Goal: Task Accomplishment & Management: Complete application form

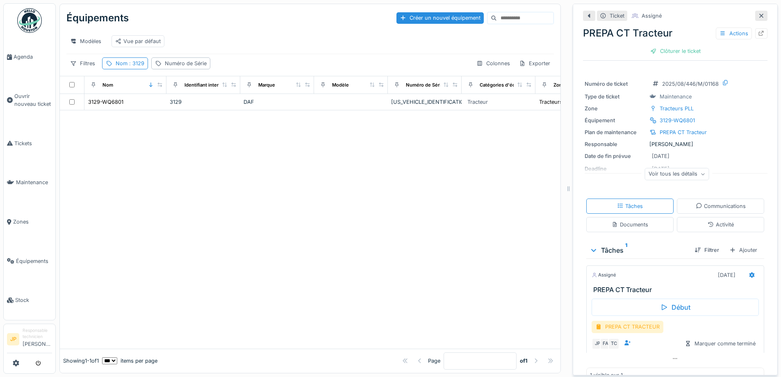
click at [615, 327] on div "PREPA CT TRACTEUR" at bounding box center [628, 327] width 72 height 12
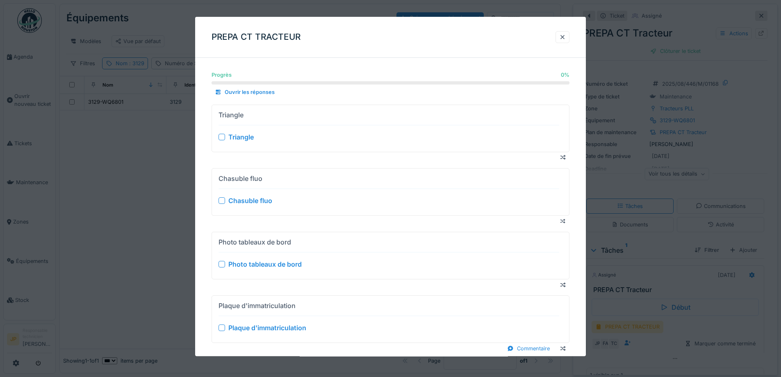
click at [222, 137] on div at bounding box center [222, 137] width 7 height 7
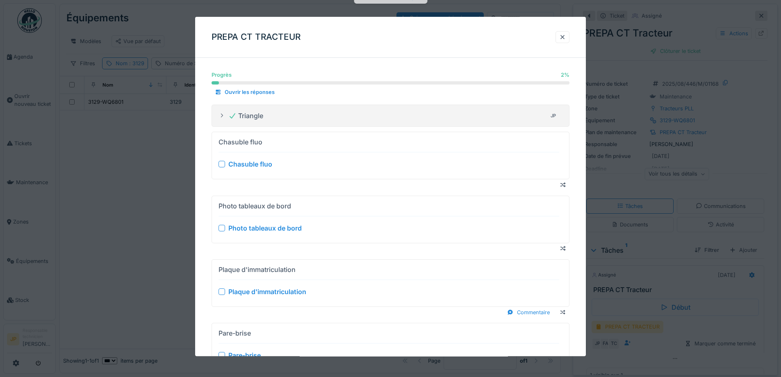
click at [221, 165] on div at bounding box center [222, 164] width 7 height 7
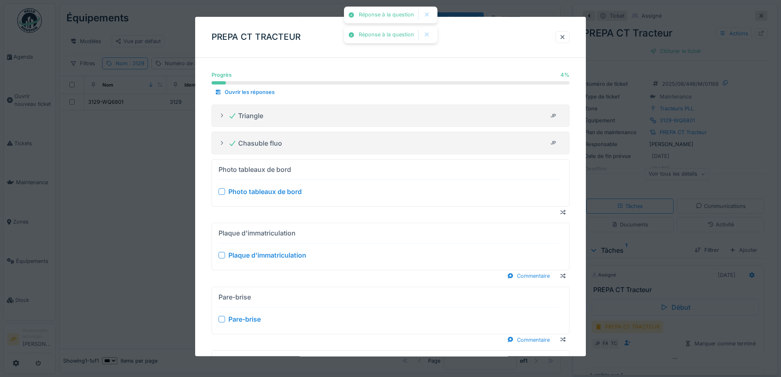
click at [223, 189] on div at bounding box center [222, 192] width 7 height 7
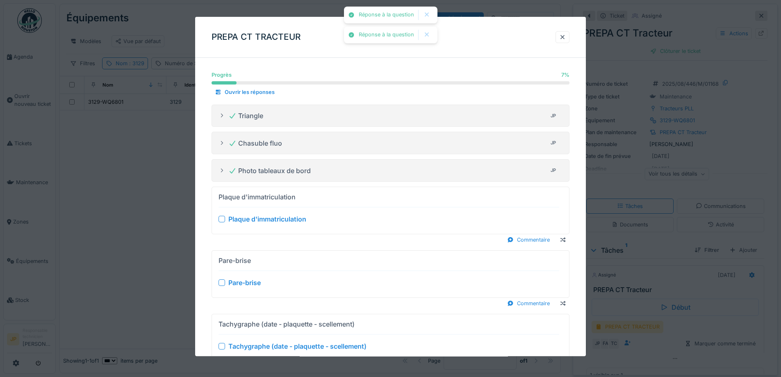
click at [221, 219] on div at bounding box center [222, 219] width 7 height 7
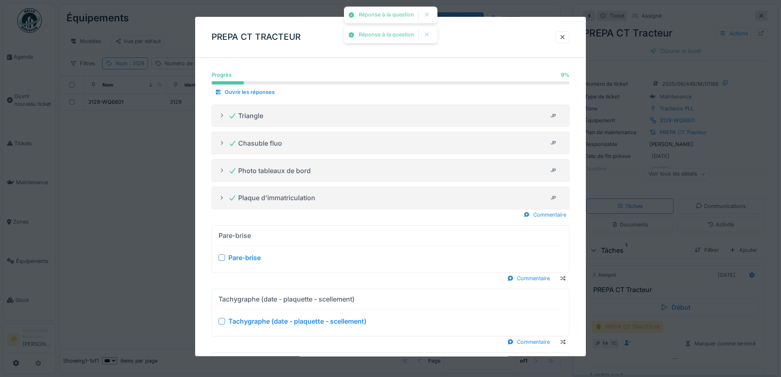
click at [223, 258] on div at bounding box center [222, 257] width 7 height 7
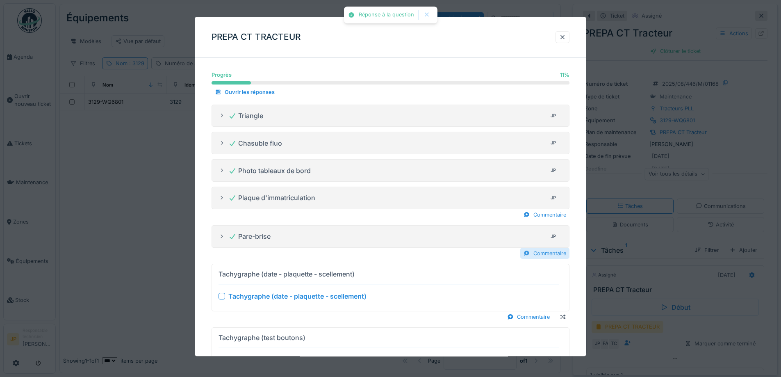
click at [545, 259] on div "Commentaire" at bounding box center [544, 253] width 49 height 11
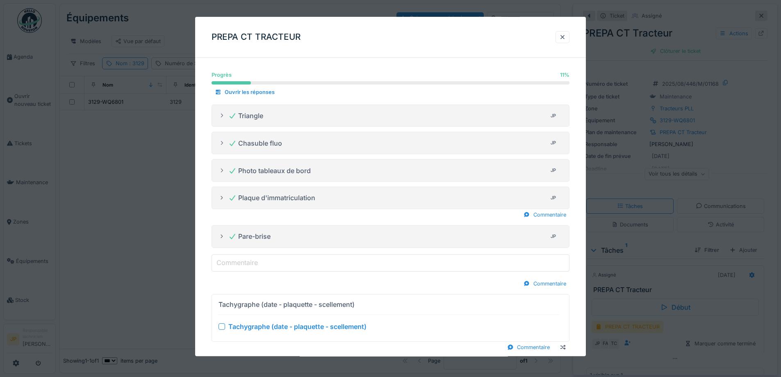
click at [320, 258] on input "Commentaire" at bounding box center [391, 262] width 358 height 17
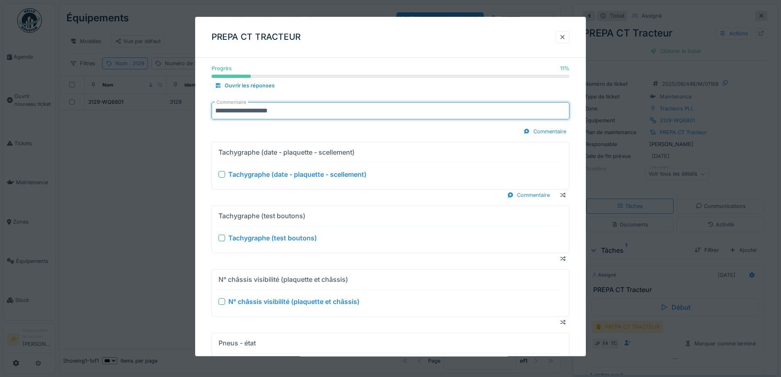
scroll to position [164, 0]
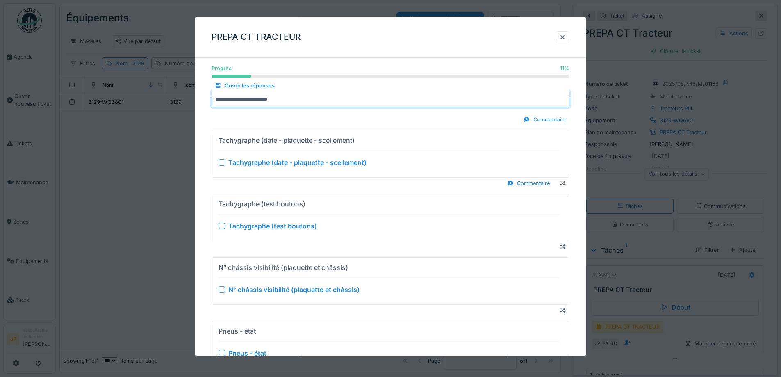
type input "**********"
click at [223, 161] on div at bounding box center [222, 162] width 7 height 7
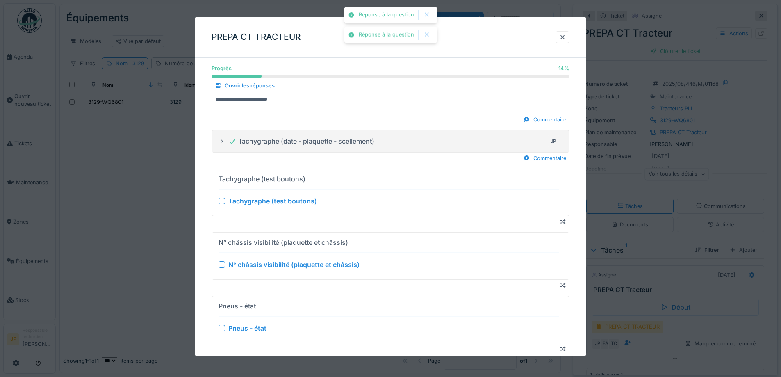
click at [222, 204] on div at bounding box center [222, 201] width 7 height 7
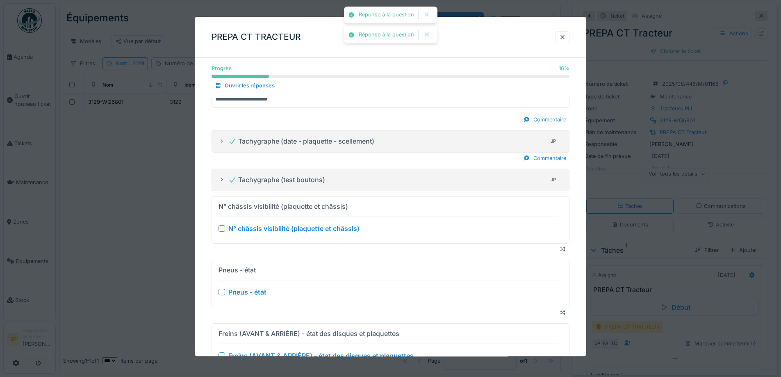
click at [221, 226] on div at bounding box center [222, 228] width 7 height 7
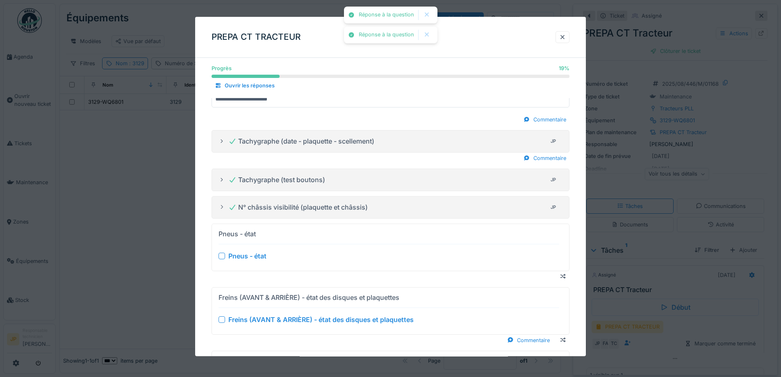
click at [221, 256] on div at bounding box center [222, 256] width 7 height 7
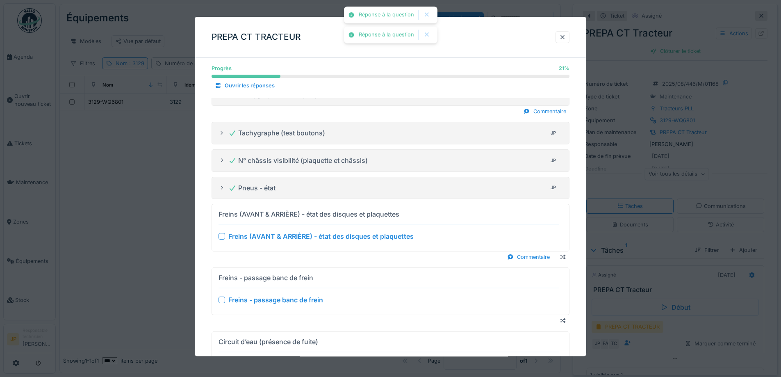
scroll to position [246, 0]
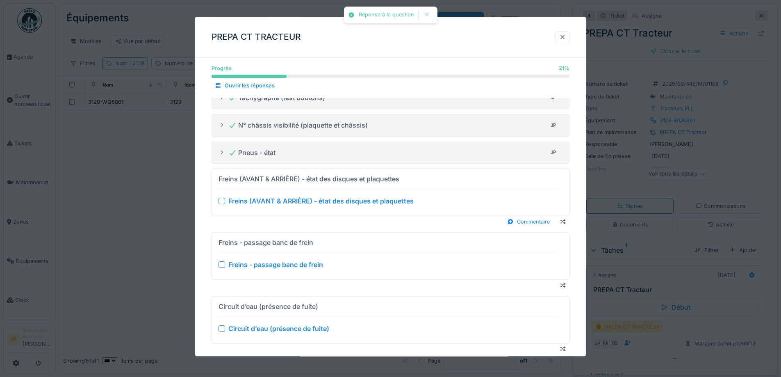
click at [222, 203] on div at bounding box center [222, 201] width 7 height 7
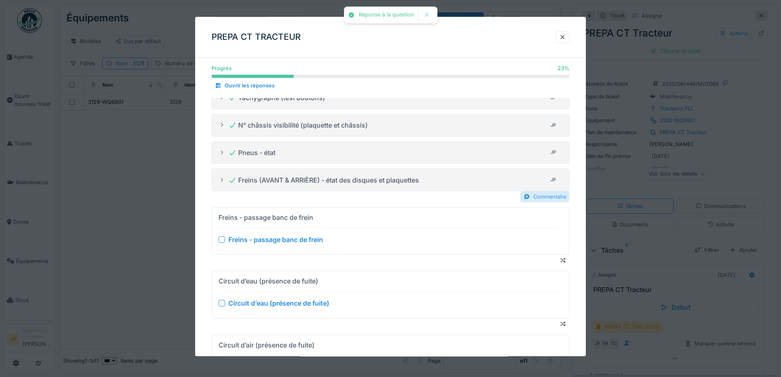
click at [552, 198] on div "Commentaire" at bounding box center [544, 196] width 49 height 11
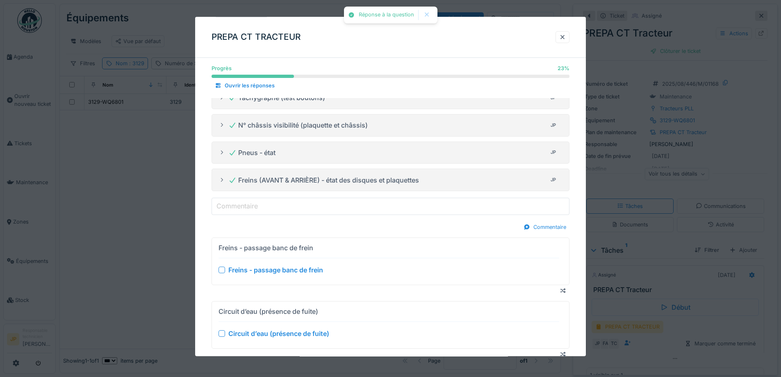
click at [307, 206] on input "Commentaire" at bounding box center [391, 206] width 358 height 17
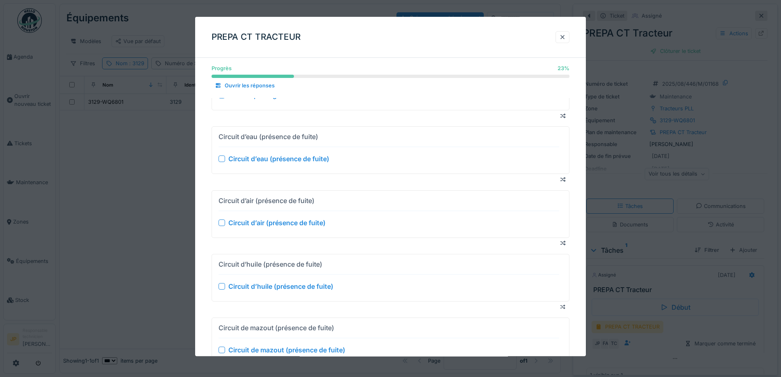
scroll to position [369, 0]
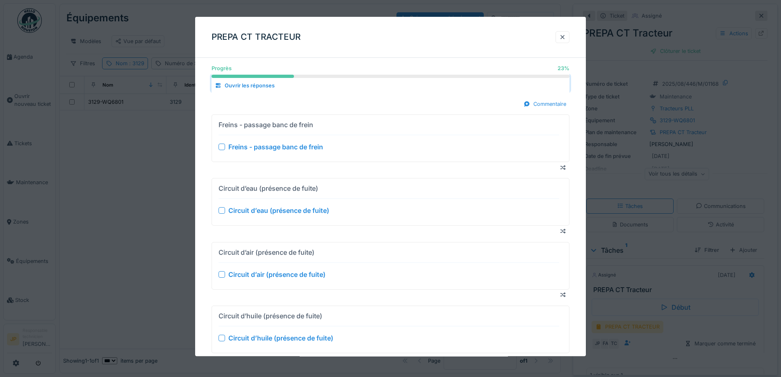
type input "********"
click at [223, 146] on div at bounding box center [222, 147] width 7 height 7
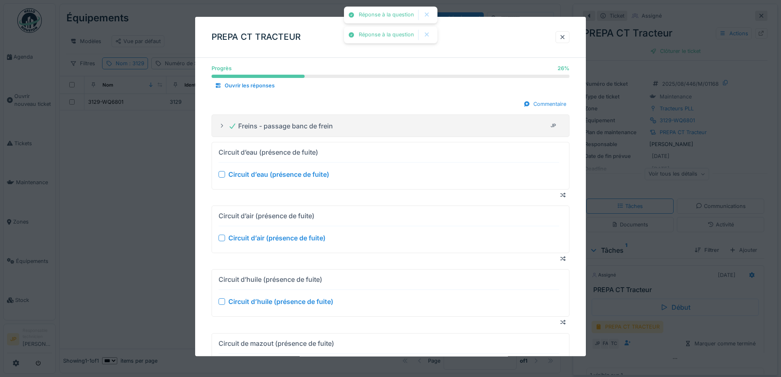
click at [221, 175] on div at bounding box center [222, 174] width 7 height 7
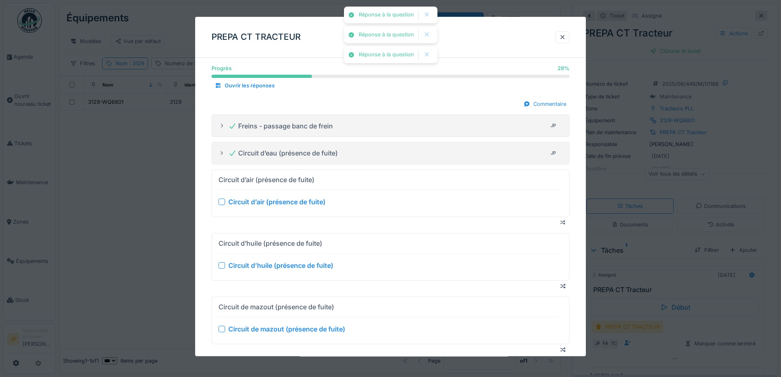
click at [222, 204] on div at bounding box center [222, 201] width 7 height 7
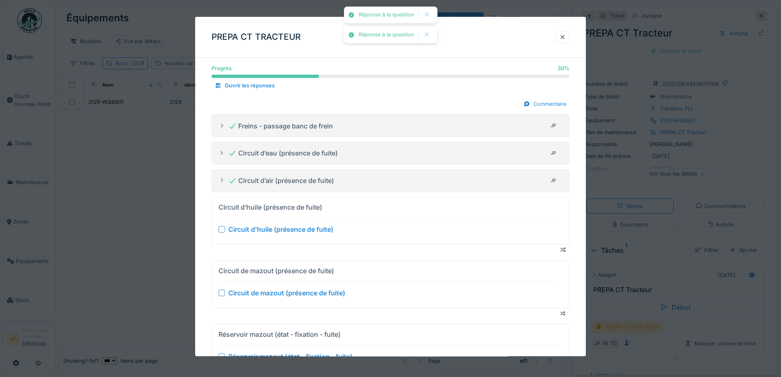
click at [223, 231] on div at bounding box center [222, 229] width 7 height 7
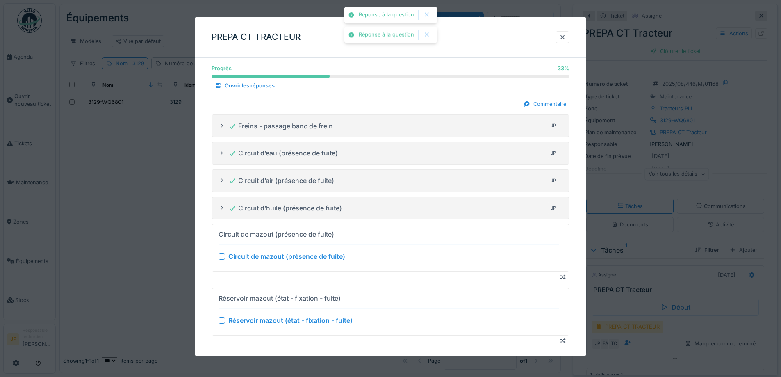
drag, startPoint x: 223, startPoint y: 257, endPoint x: 225, endPoint y: 248, distance: 8.9
click at [223, 257] on div at bounding box center [222, 256] width 7 height 7
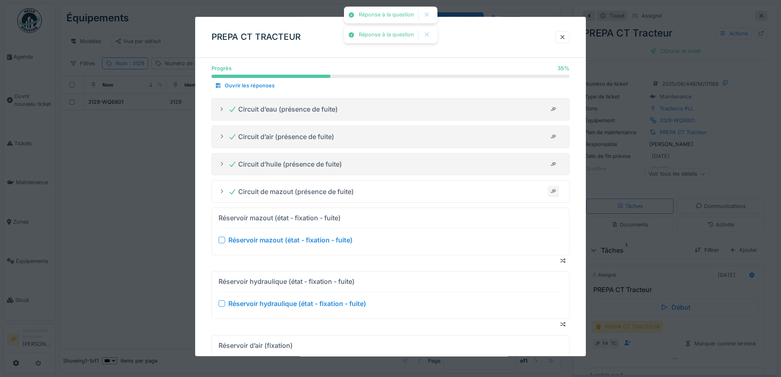
scroll to position [451, 0]
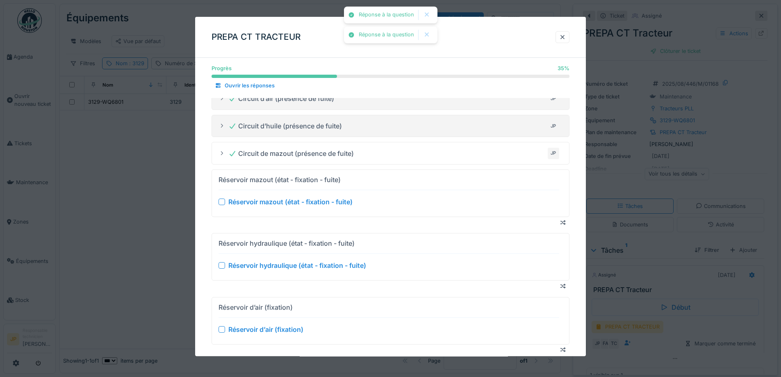
click at [220, 201] on div at bounding box center [222, 202] width 7 height 7
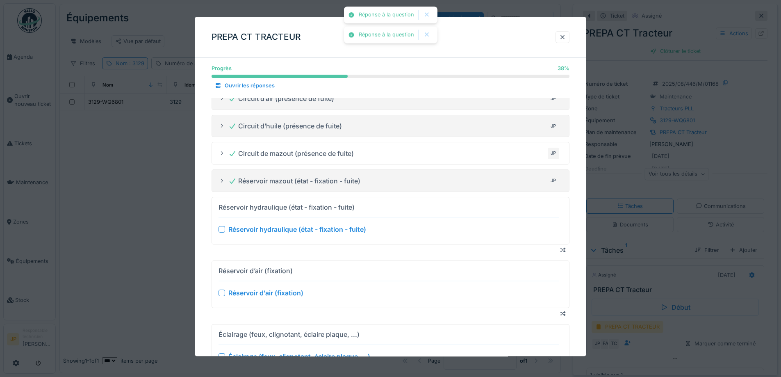
click at [221, 230] on div at bounding box center [222, 229] width 7 height 7
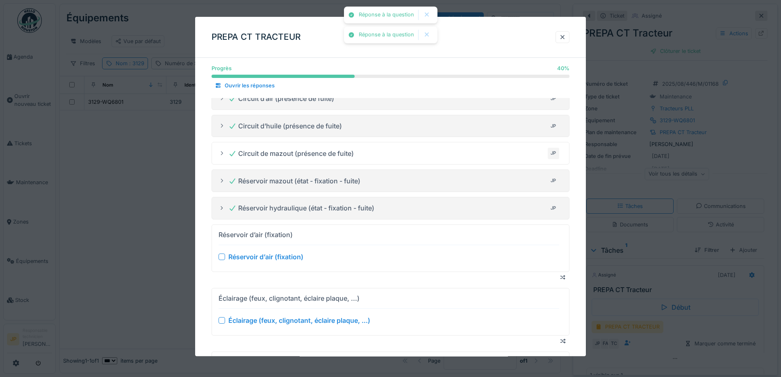
click at [221, 255] on div at bounding box center [222, 256] width 7 height 7
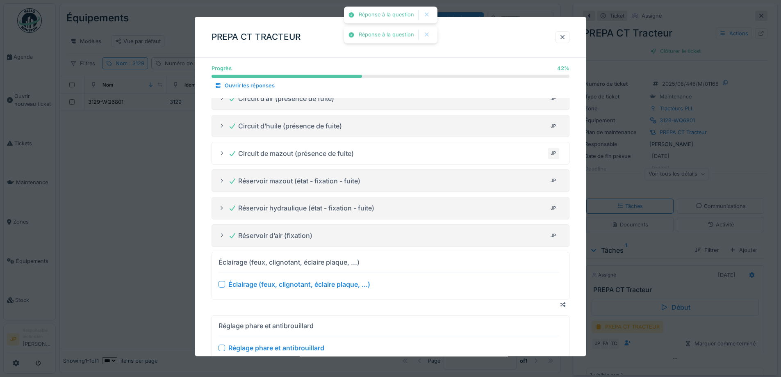
click at [221, 284] on div at bounding box center [222, 284] width 7 height 7
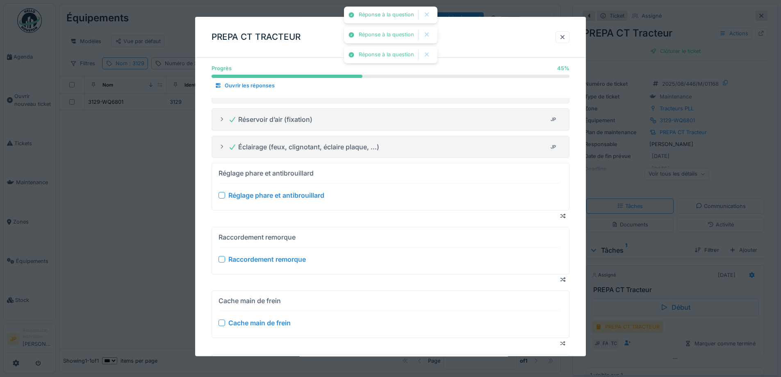
scroll to position [574, 0]
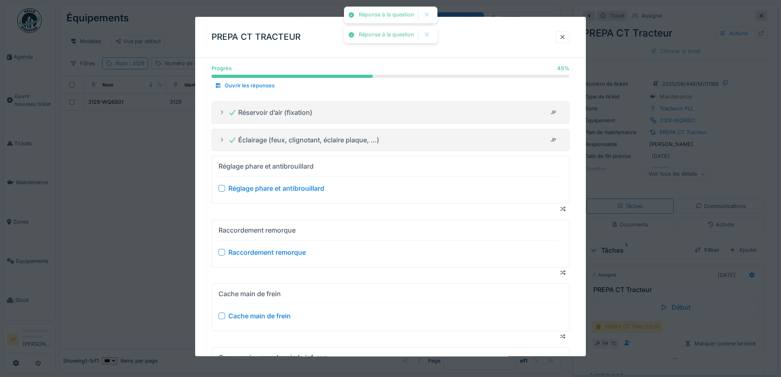
click at [222, 188] on div at bounding box center [222, 188] width 7 height 7
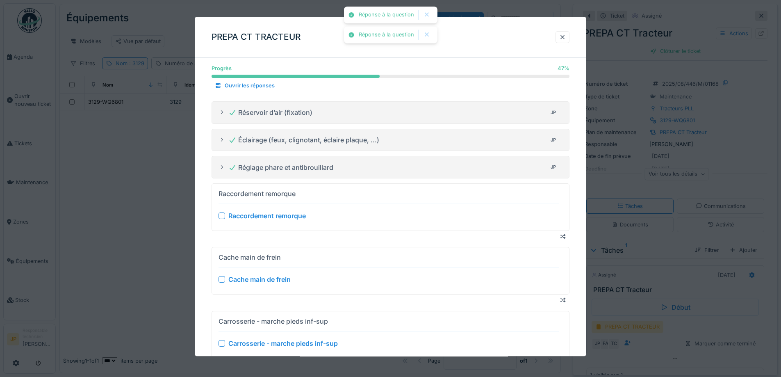
click at [223, 217] on div at bounding box center [222, 216] width 7 height 7
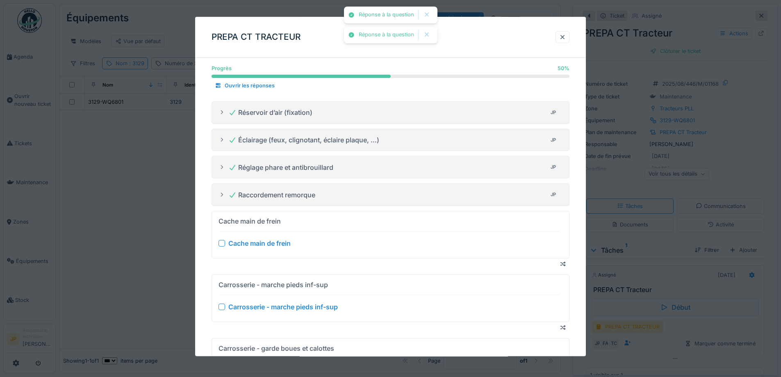
click at [221, 244] on div at bounding box center [222, 243] width 7 height 7
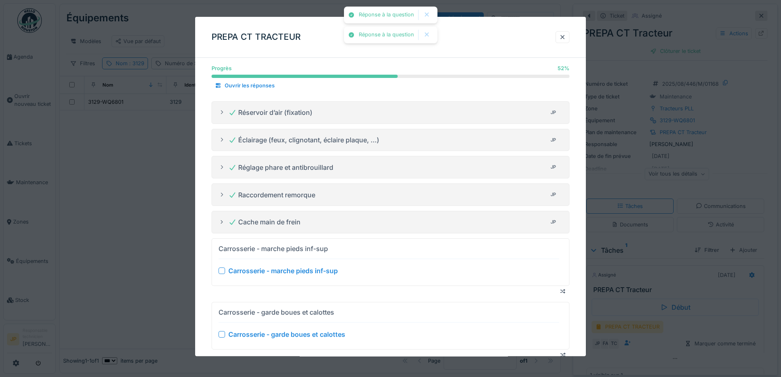
click at [223, 267] on div at bounding box center [222, 270] width 7 height 7
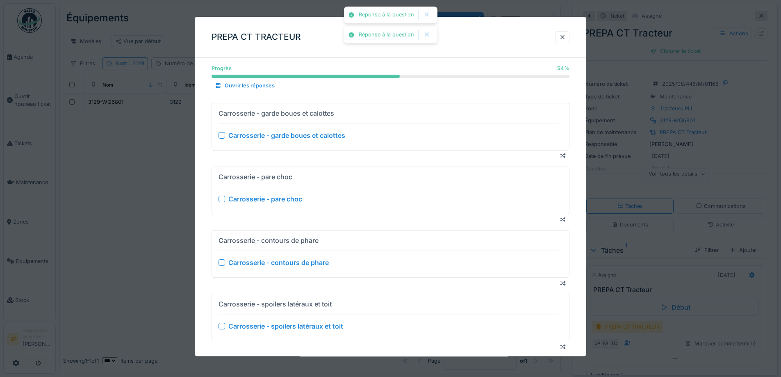
scroll to position [738, 0]
click at [223, 133] on div at bounding box center [222, 134] width 7 height 7
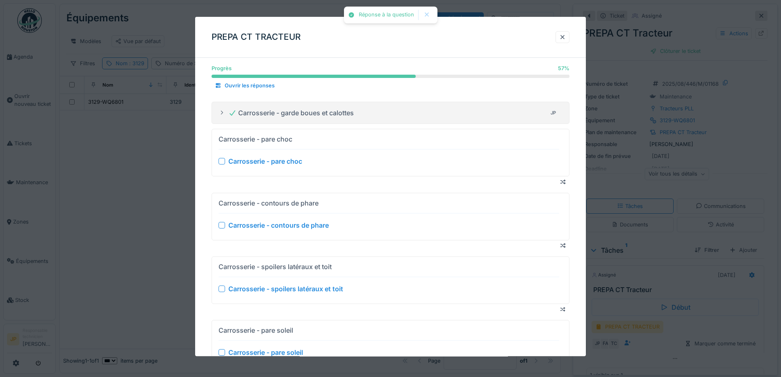
click at [222, 162] on div at bounding box center [222, 161] width 7 height 7
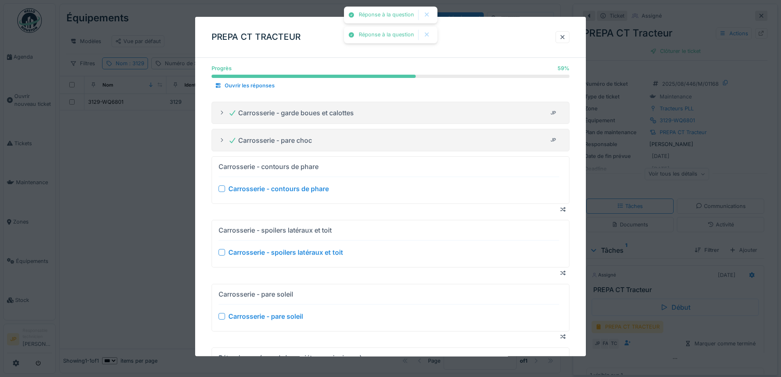
click at [222, 189] on div at bounding box center [222, 189] width 7 height 7
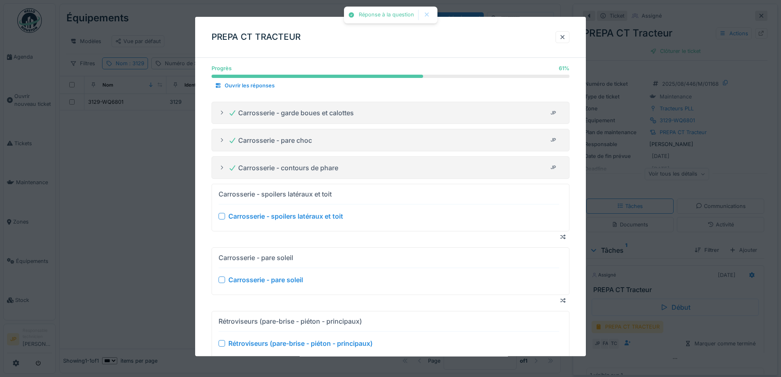
click at [222, 213] on div at bounding box center [222, 216] width 7 height 7
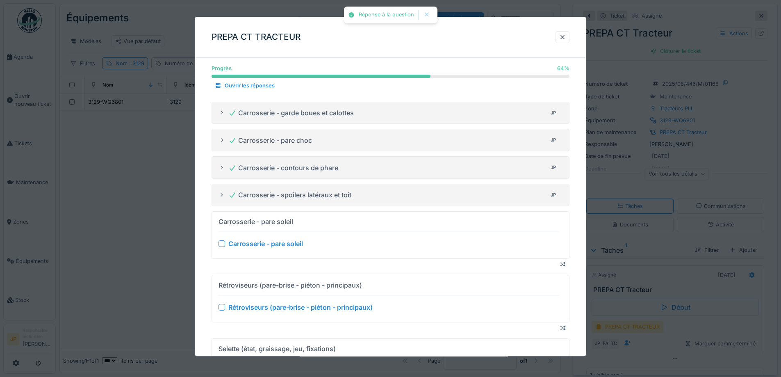
click at [221, 244] on div at bounding box center [222, 243] width 7 height 7
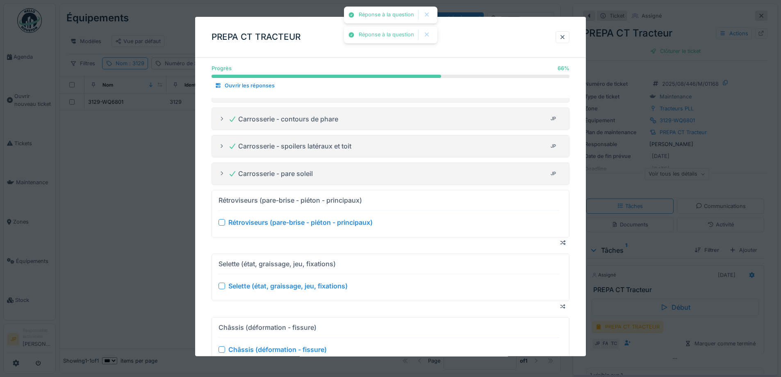
scroll to position [861, 0]
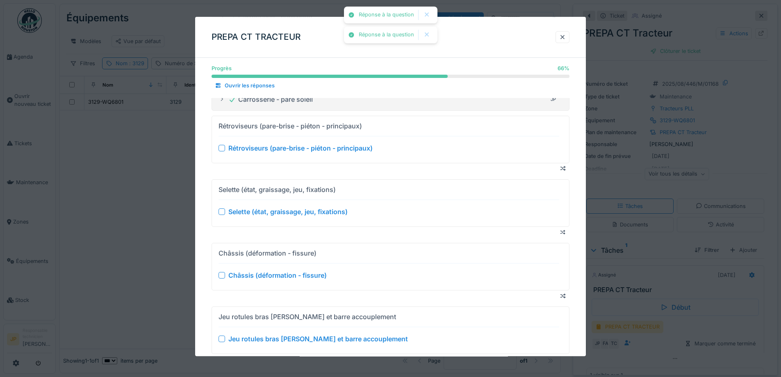
click at [223, 150] on div at bounding box center [222, 148] width 7 height 7
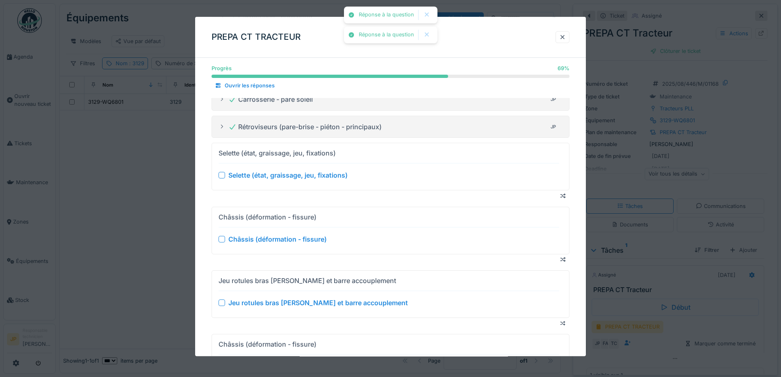
click at [221, 174] on div at bounding box center [222, 175] width 7 height 7
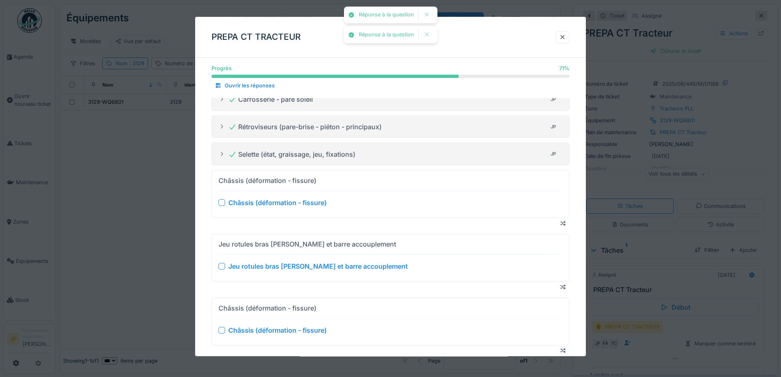
click at [221, 201] on div at bounding box center [222, 203] width 7 height 7
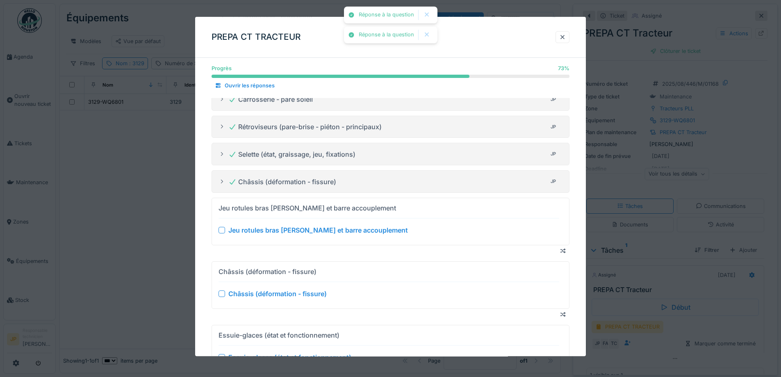
click at [221, 232] on div at bounding box center [222, 230] width 7 height 7
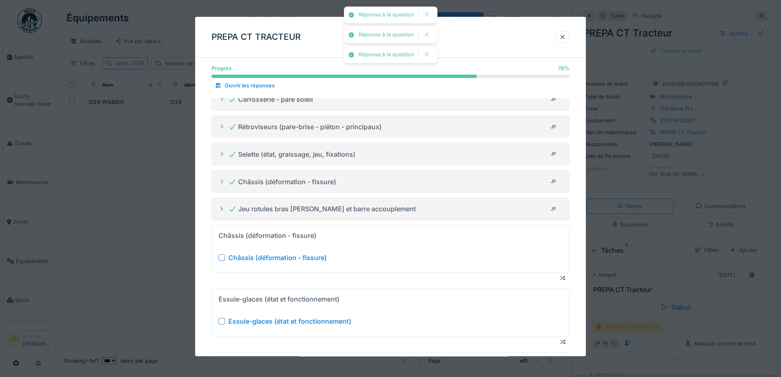
click at [222, 254] on div at bounding box center [222, 257] width 7 height 7
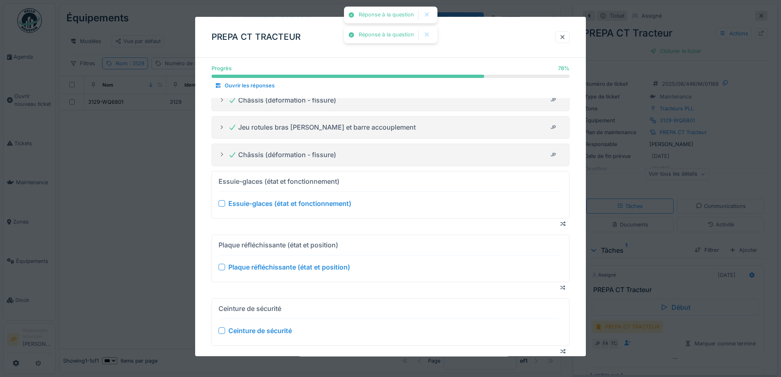
scroll to position [943, 0]
click at [221, 205] on div at bounding box center [222, 203] width 7 height 7
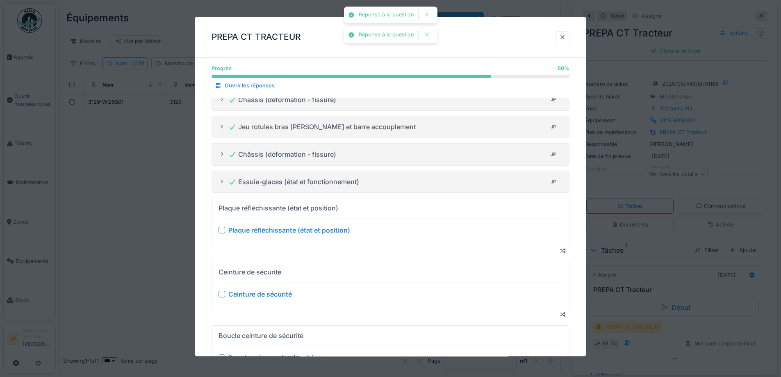
click at [222, 232] on div at bounding box center [222, 230] width 7 height 7
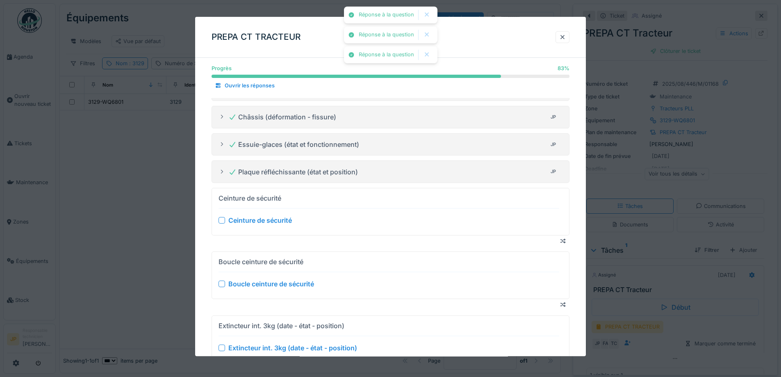
scroll to position [1025, 0]
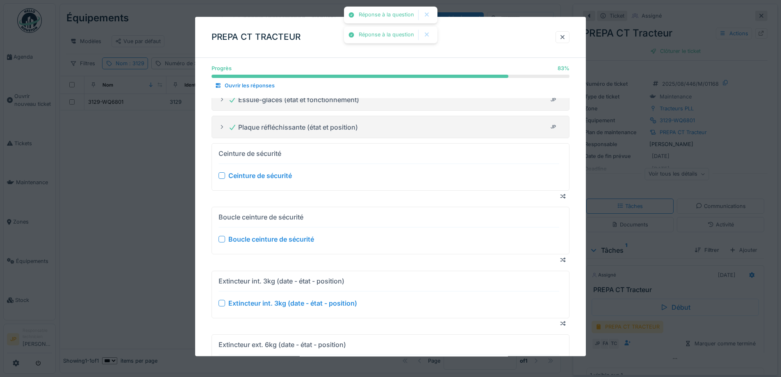
click at [220, 177] on div at bounding box center [222, 176] width 7 height 7
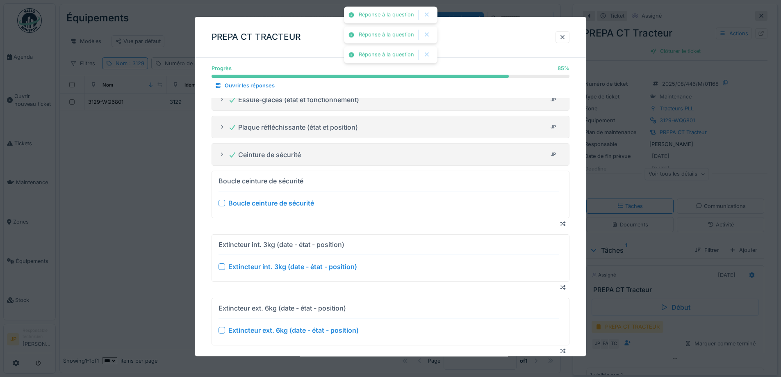
click at [222, 203] on div at bounding box center [222, 203] width 7 height 7
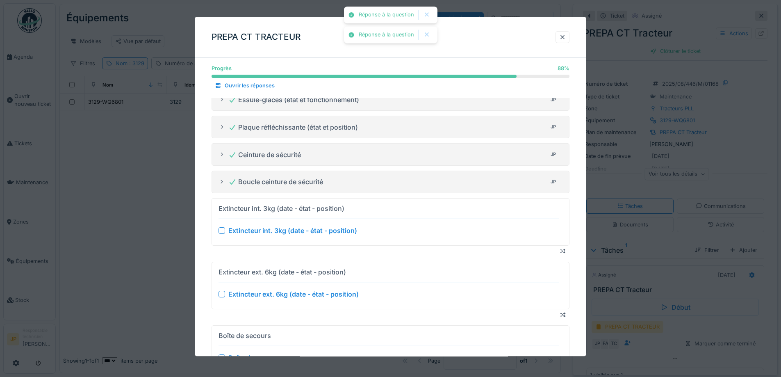
click at [221, 230] on div at bounding box center [222, 230] width 7 height 7
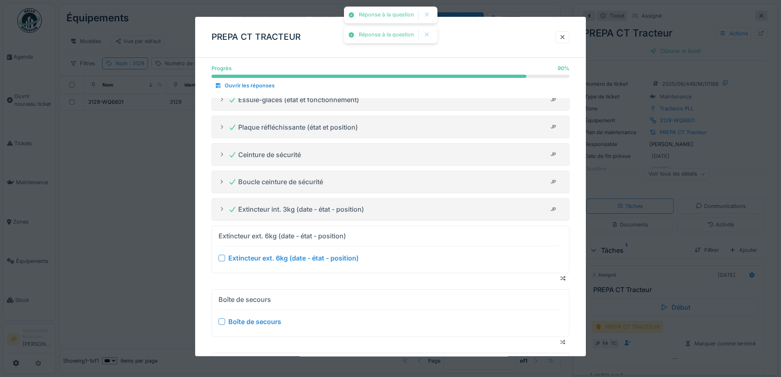
click at [220, 255] on div at bounding box center [222, 258] width 7 height 7
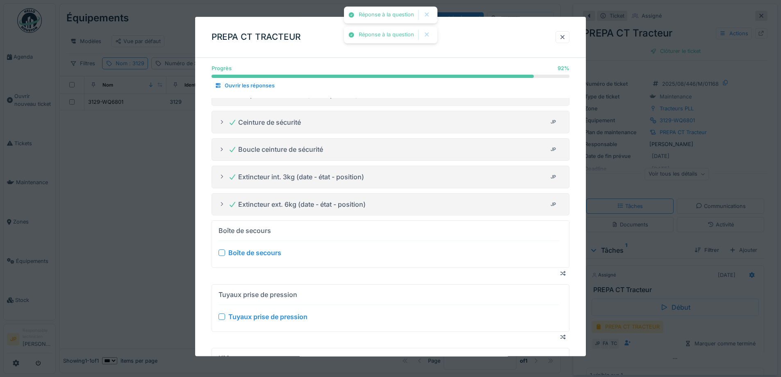
scroll to position [1107, 0]
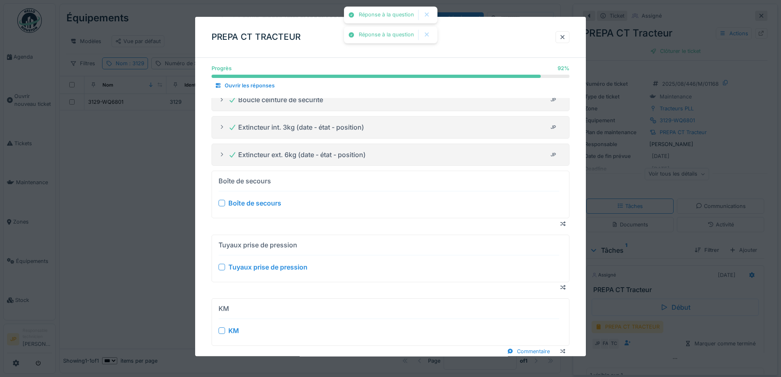
click at [222, 204] on div at bounding box center [222, 203] width 7 height 7
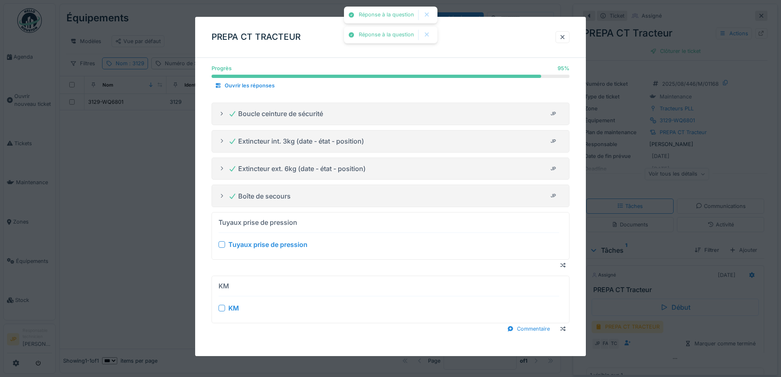
click at [219, 244] on div at bounding box center [222, 245] width 7 height 7
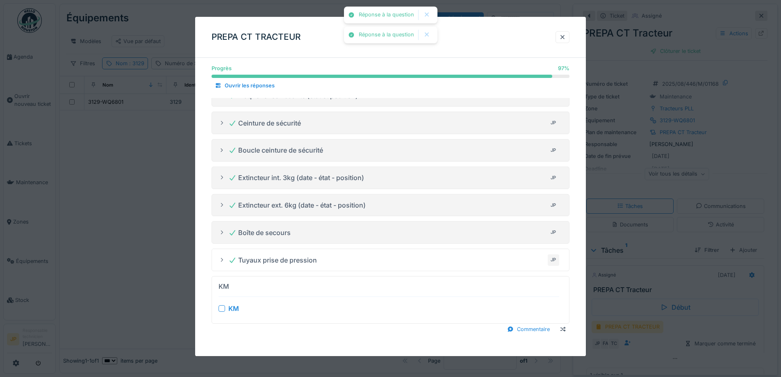
click at [221, 306] on div at bounding box center [222, 308] width 7 height 7
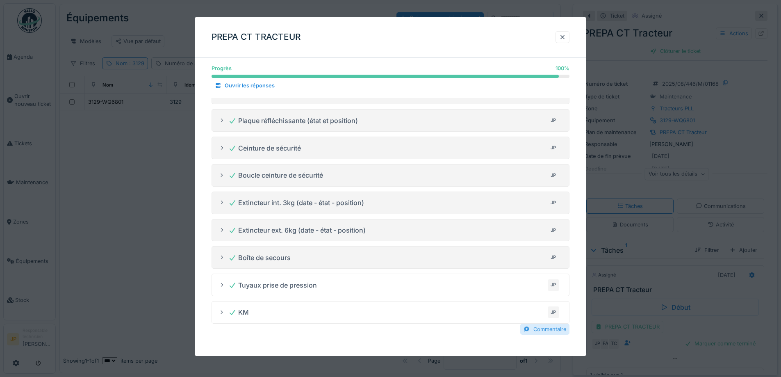
click at [542, 333] on div "Commentaire" at bounding box center [544, 329] width 49 height 11
click at [269, 336] on input "Commentaire" at bounding box center [391, 338] width 358 height 17
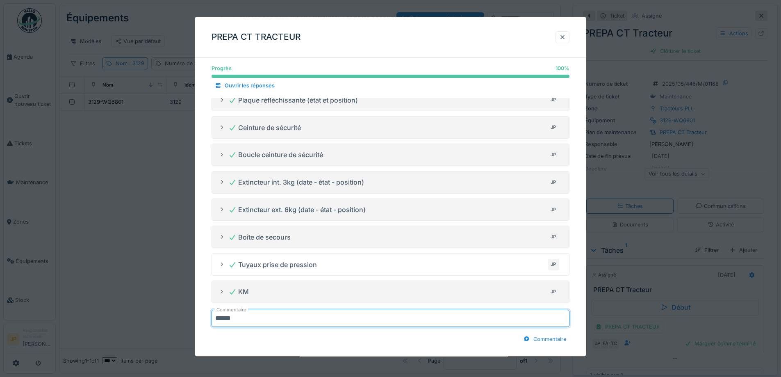
scroll to position [1062, 0]
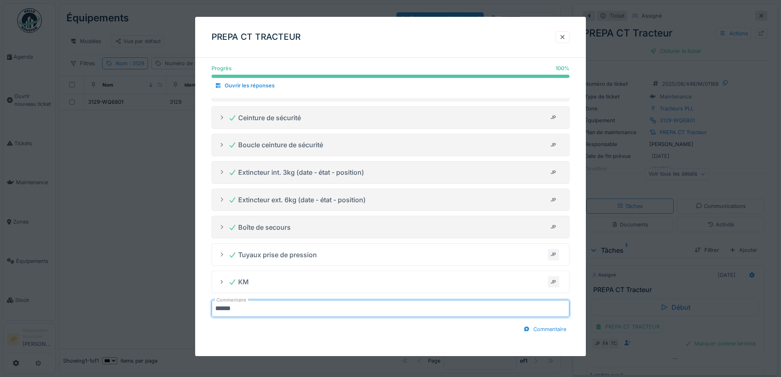
type input "******"
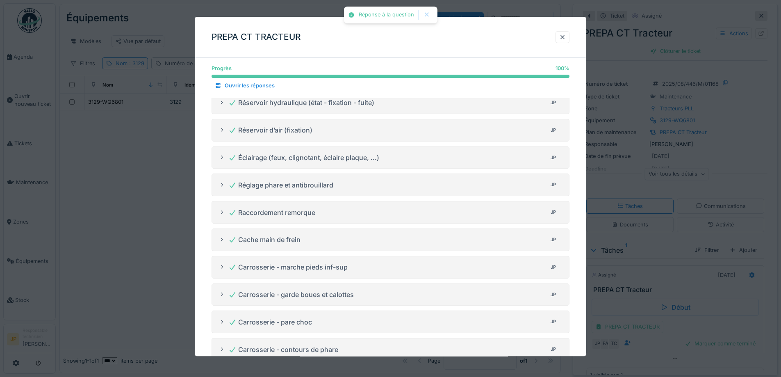
scroll to position [488, 0]
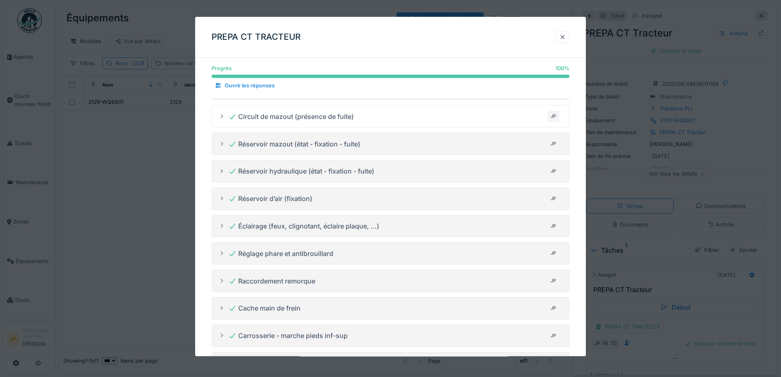
click at [564, 36] on div at bounding box center [562, 37] width 7 height 8
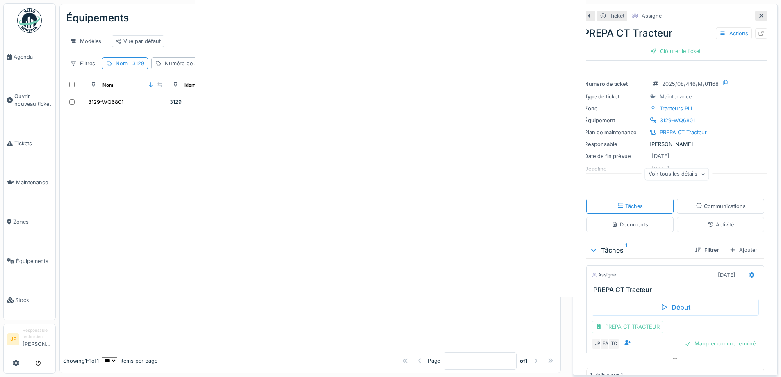
scroll to position [0, 0]
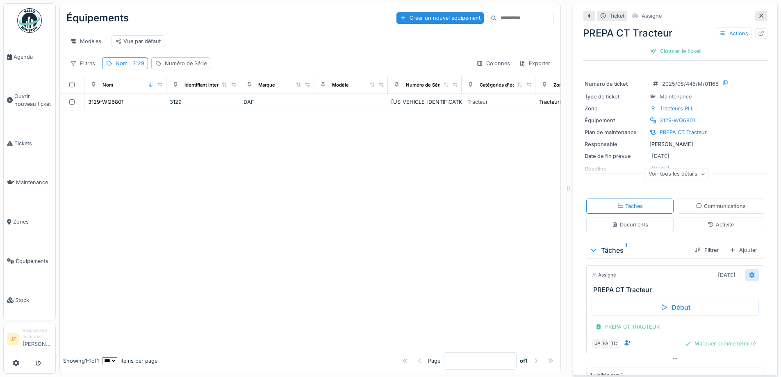
click at [749, 272] on icon at bounding box center [752, 274] width 7 height 5
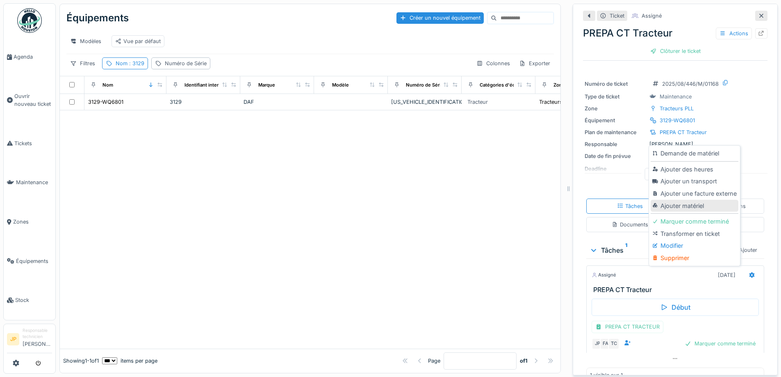
click at [682, 200] on div "Ajouter matériel" at bounding box center [694, 206] width 87 height 12
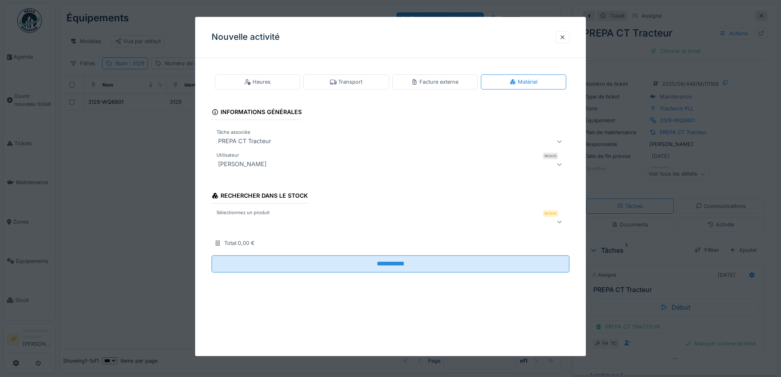
click at [262, 224] on div at bounding box center [370, 222] width 310 height 10
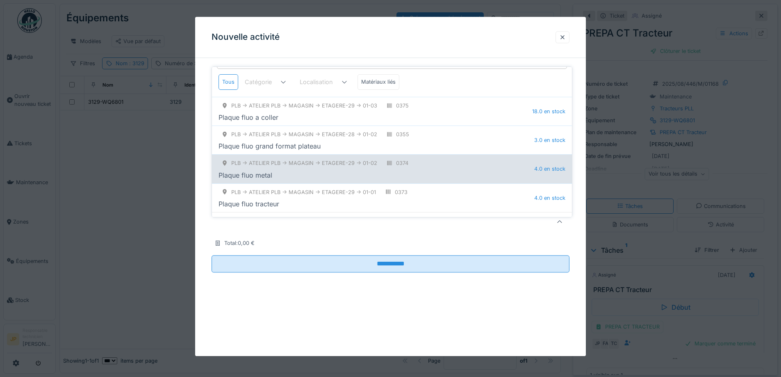
scroll to position [30, 0]
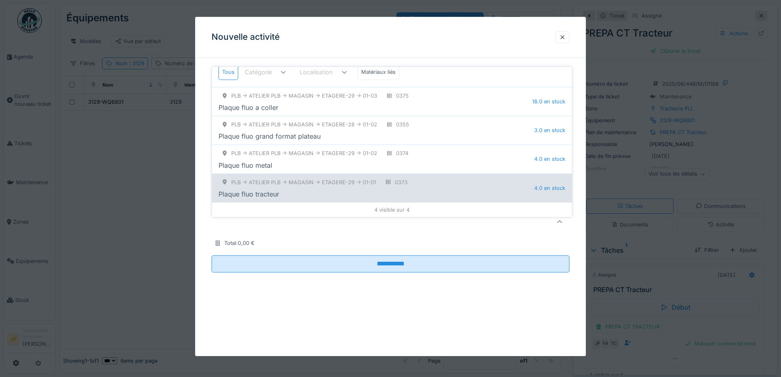
type input "**********"
click at [309, 189] on div "Plaque fluo tracteur" at bounding box center [377, 194] width 316 height 10
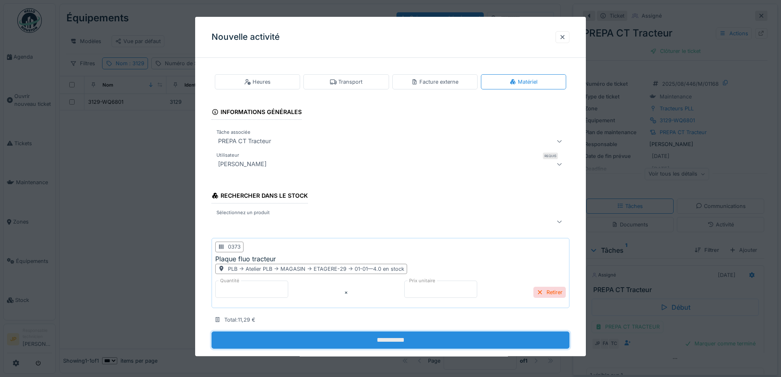
click at [406, 345] on input "**********" at bounding box center [391, 339] width 358 height 17
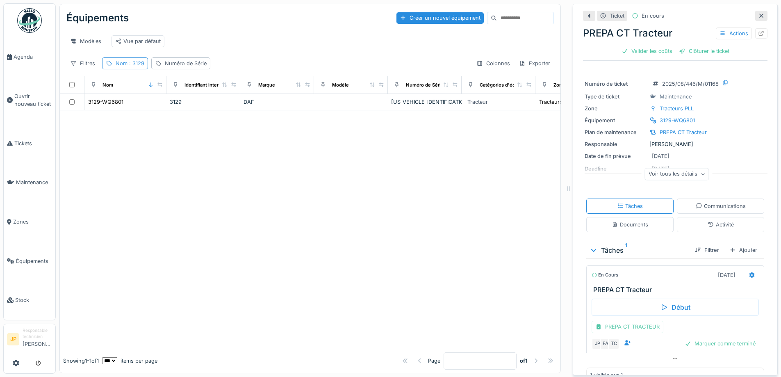
click at [127, 56] on div "Équipements Créer un nouvel équipement Modèles Vue par défaut Filtres Nom : 312…" at bounding box center [310, 40] width 501 height 72
click at [129, 63] on span ": 3129" at bounding box center [136, 63] width 17 height 6
drag, startPoint x: 139, startPoint y: 101, endPoint x: 110, endPoint y: 107, distance: 30.2
click at [110, 107] on input "****" at bounding box center [147, 108] width 82 height 17
type input "****"
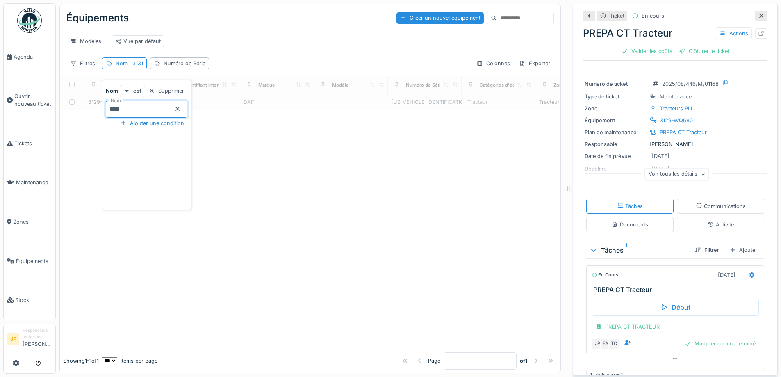
click at [318, 177] on div at bounding box center [310, 229] width 501 height 238
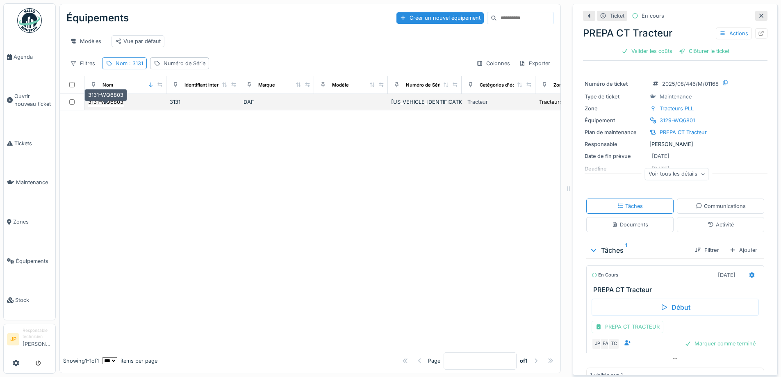
click at [115, 103] on div "3131-WQ6803" at bounding box center [105, 102] width 35 height 8
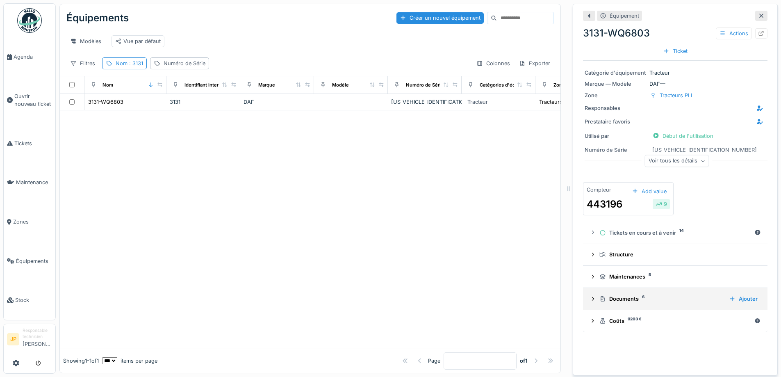
click at [621, 293] on div "Documents 6 Ajouter" at bounding box center [675, 298] width 171 height 11
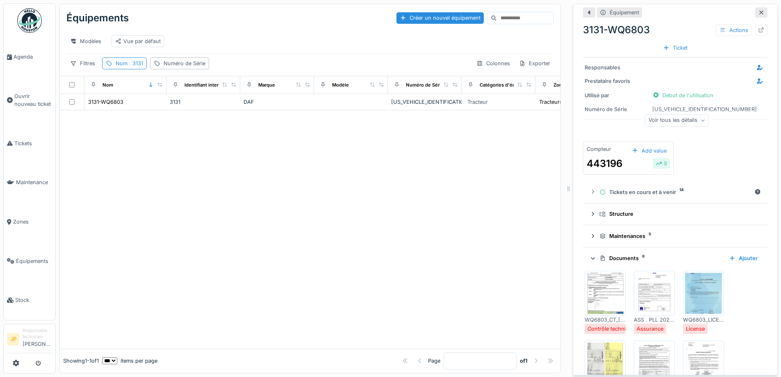
scroll to position [41, 0]
click at [603, 296] on img at bounding box center [605, 292] width 37 height 41
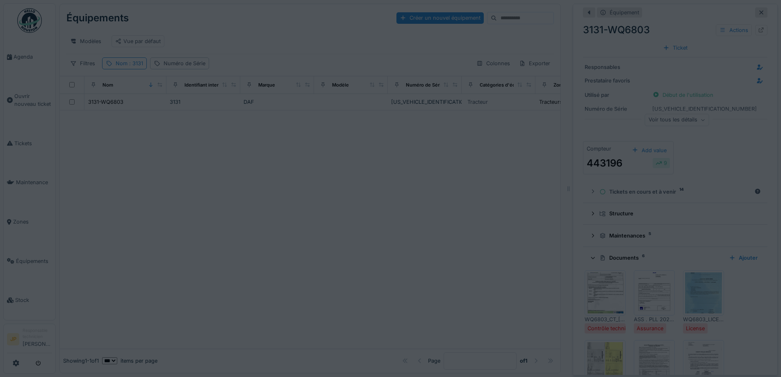
click at [603, 296] on div at bounding box center [390, 188] width 781 height 377
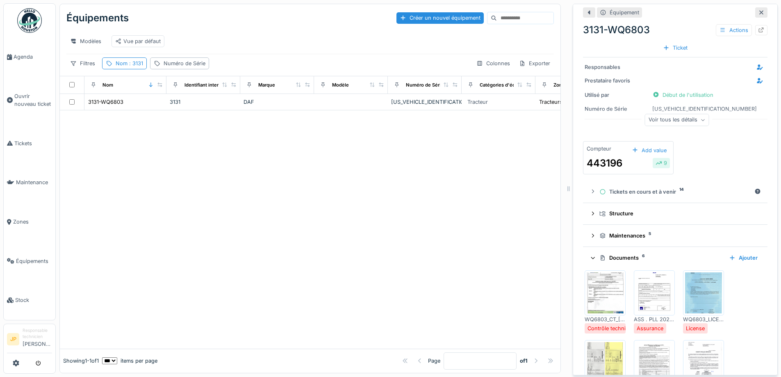
click at [603, 296] on img at bounding box center [605, 292] width 37 height 41
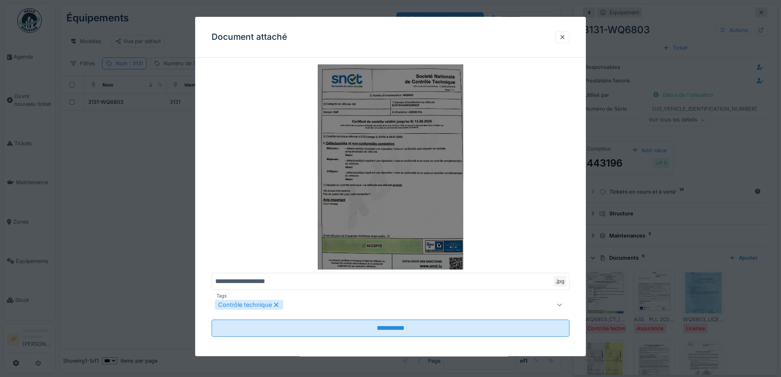
click at [411, 164] on img at bounding box center [391, 166] width 358 height 205
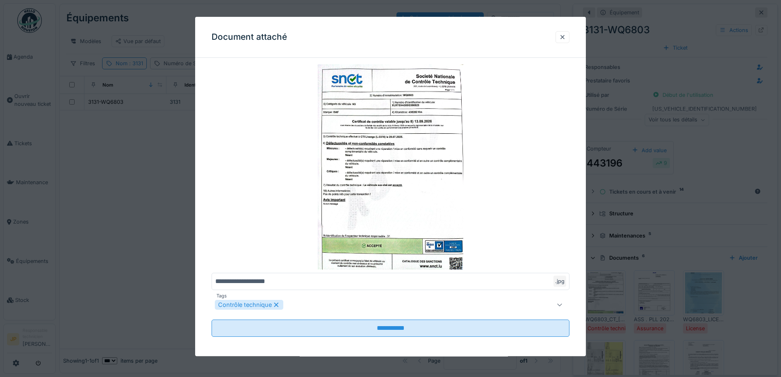
drag, startPoint x: 563, startPoint y: 39, endPoint x: 630, endPoint y: 2, distance: 76.3
click at [564, 39] on div at bounding box center [562, 37] width 7 height 8
